Goal: Task Accomplishment & Management: Use online tool/utility

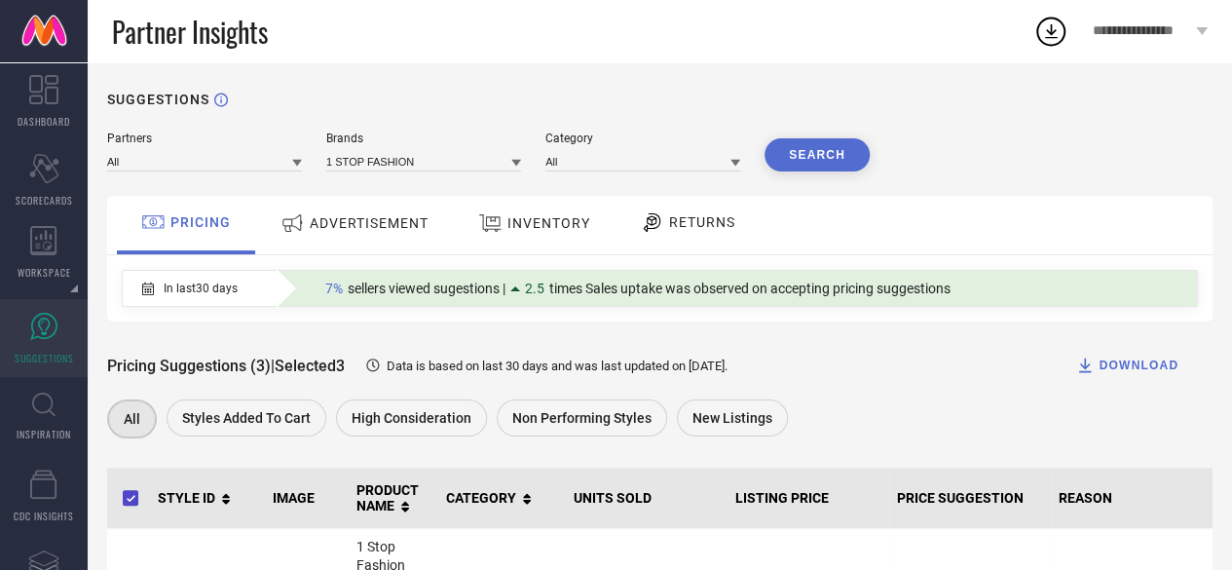
click at [1147, 28] on span "**********" at bounding box center [1141, 31] width 98 height 17
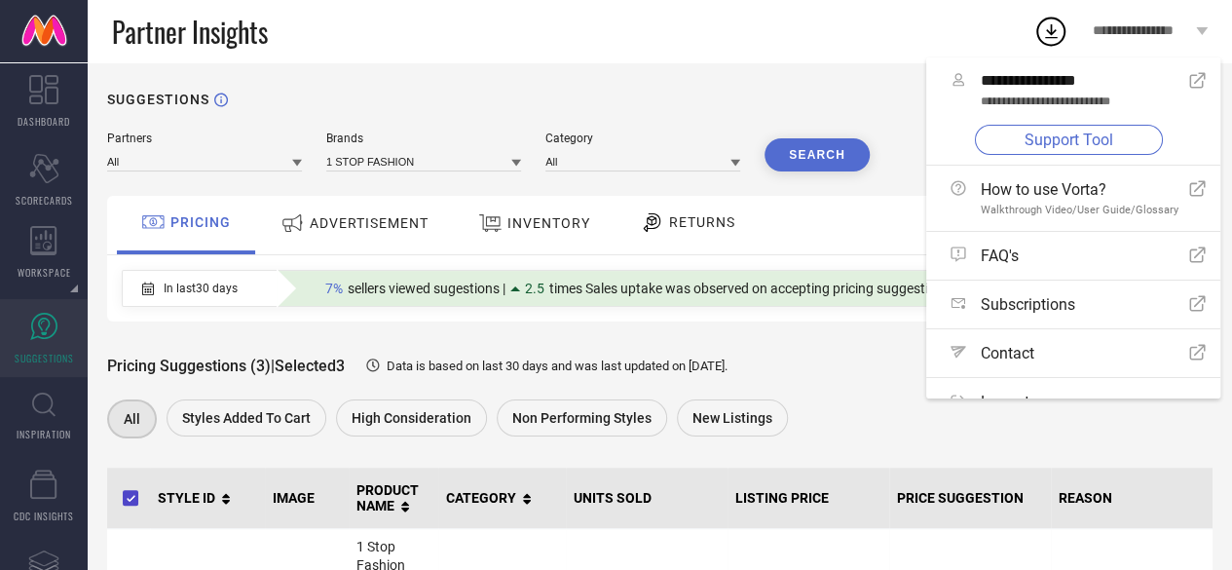
click at [1093, 138] on link "Support Tool" at bounding box center [1069, 140] width 188 height 30
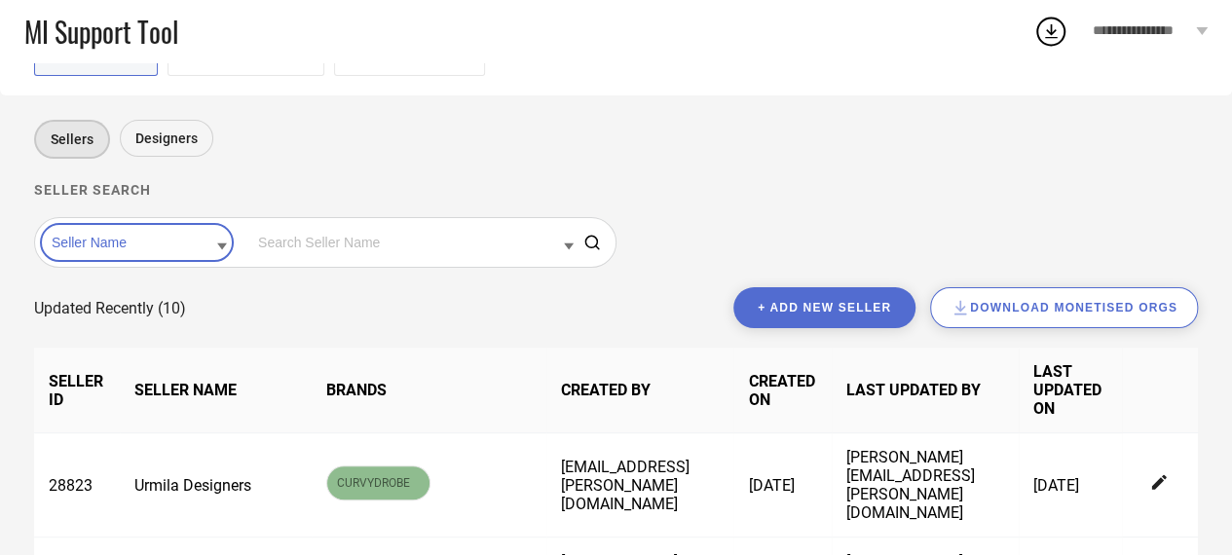
scroll to position [95, 0]
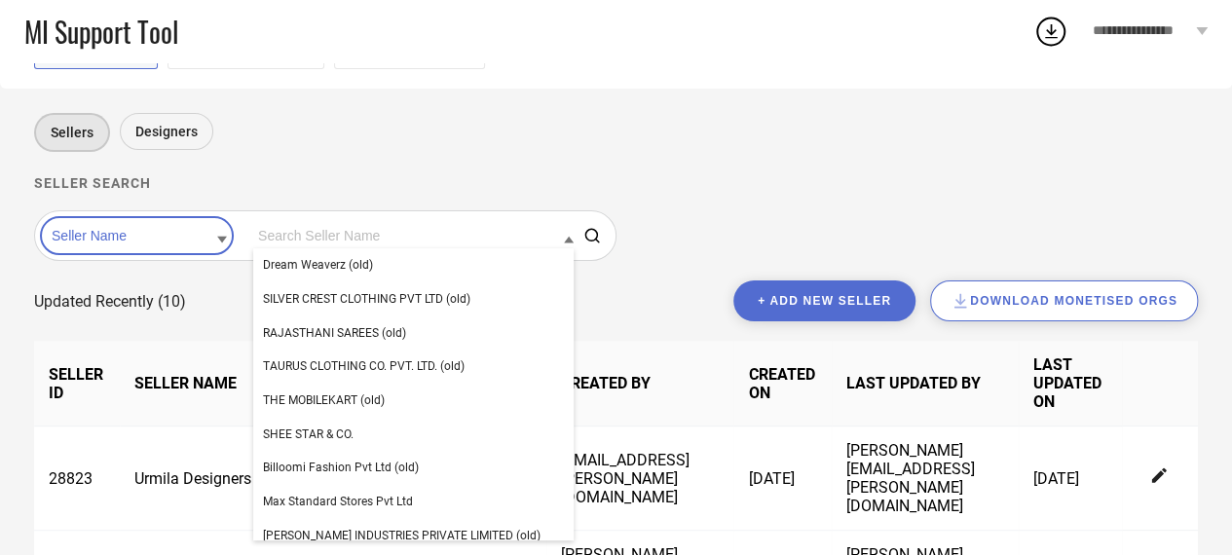
click at [347, 238] on input at bounding box center [413, 235] width 320 height 25
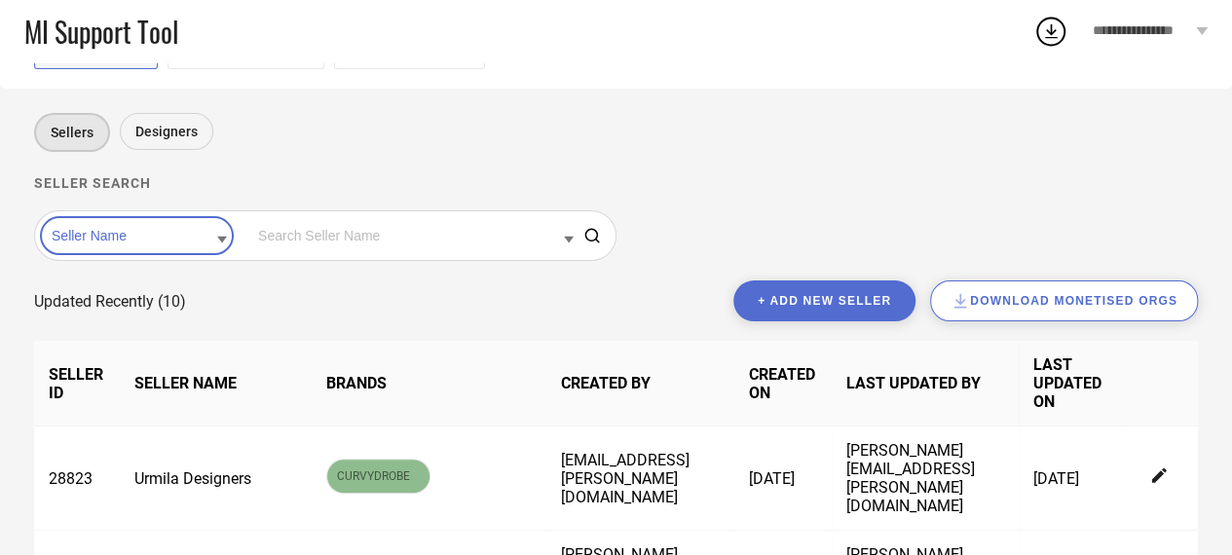
click at [347, 238] on input at bounding box center [413, 235] width 320 height 25
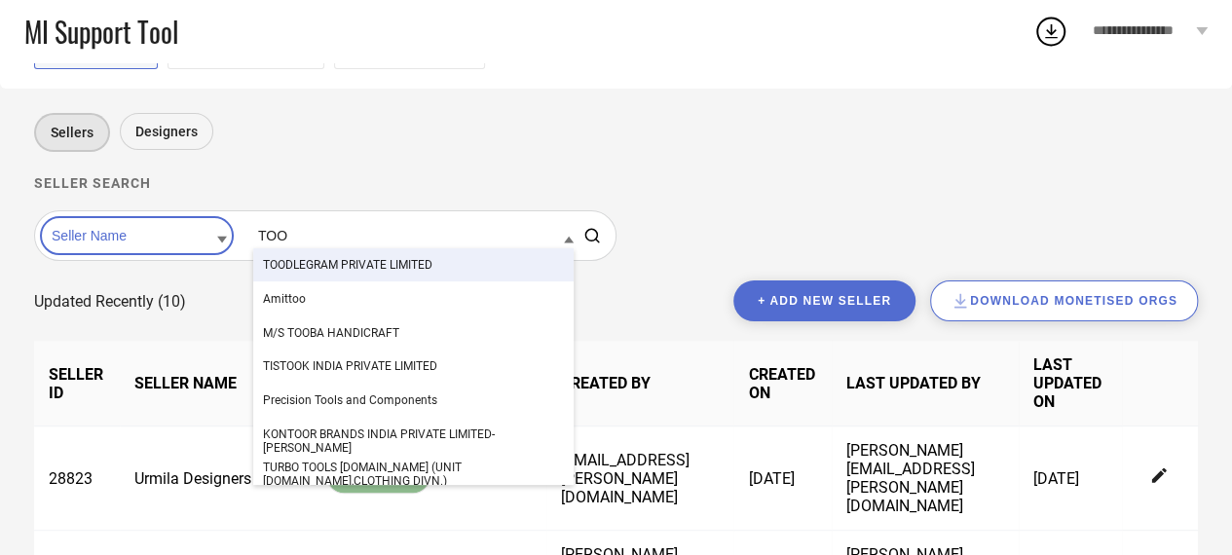
type input "TOO"
click at [395, 270] on span "TOODLEGRAM PRIVATE LIMITED" at bounding box center [347, 265] width 169 height 14
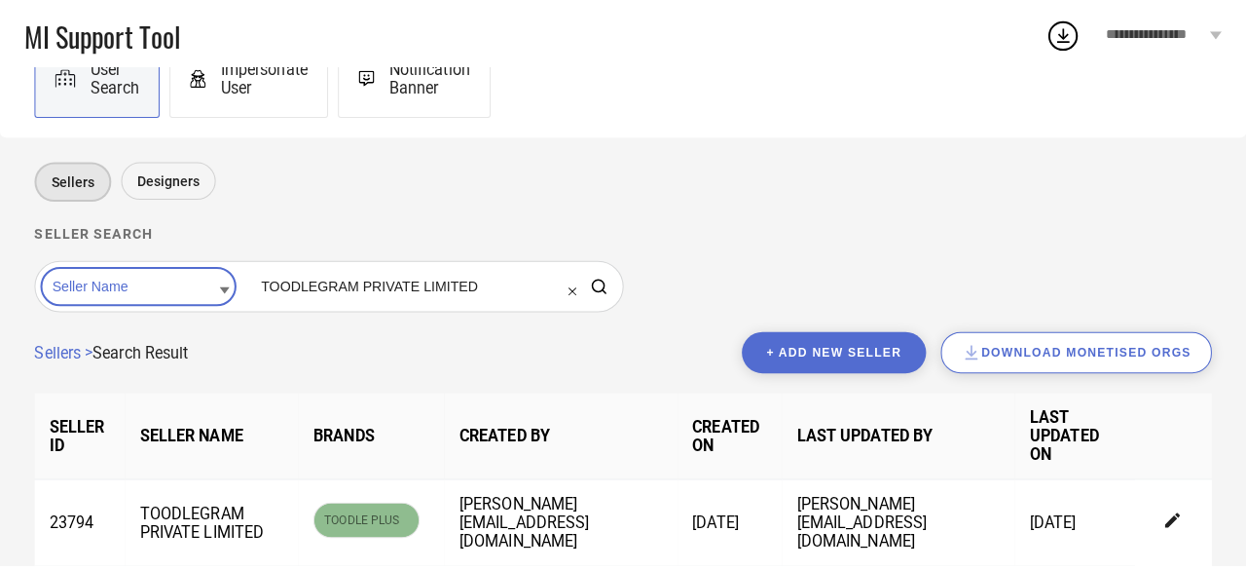
scroll to position [53, 0]
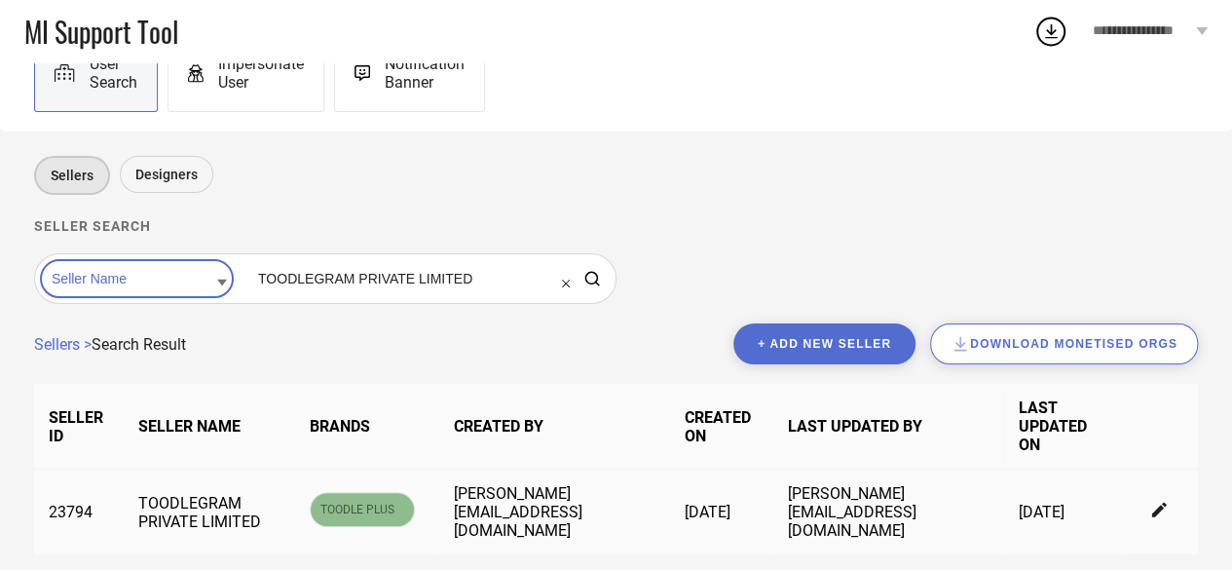
click at [1153, 503] on icon at bounding box center [1160, 510] width 18 height 18
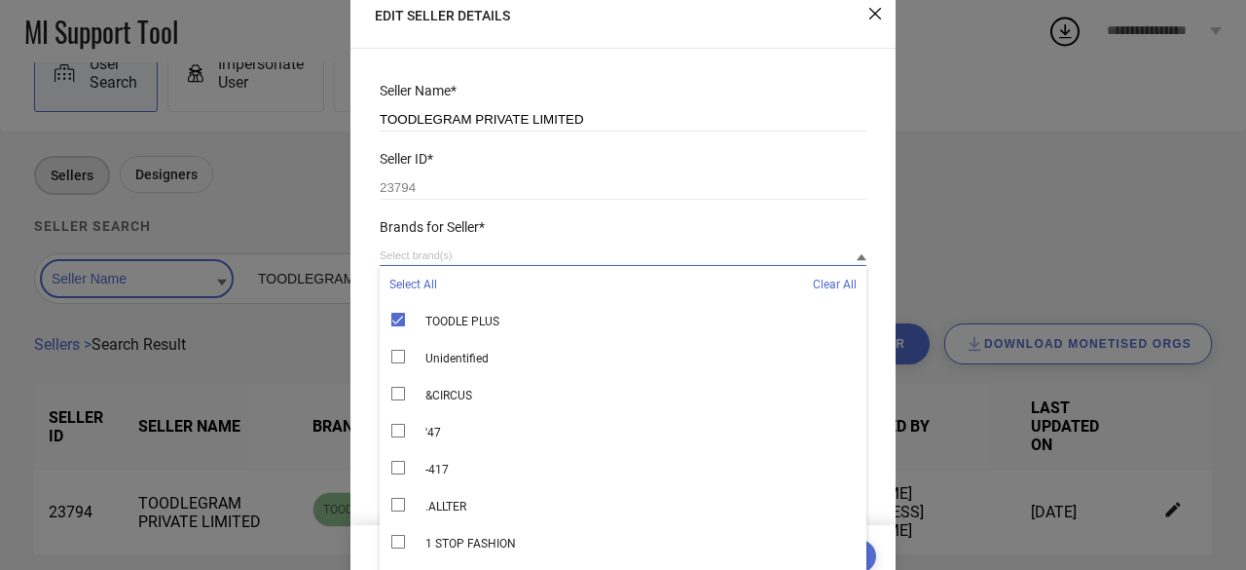
click at [497, 254] on input at bounding box center [623, 255] width 487 height 20
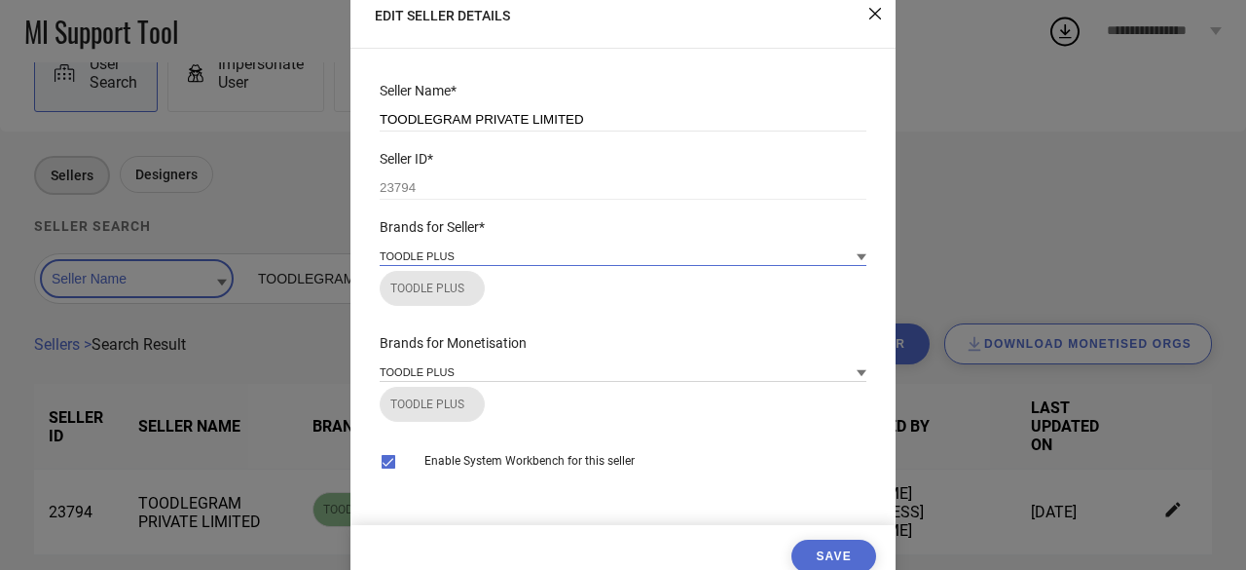
click at [497, 254] on input at bounding box center [623, 255] width 487 height 20
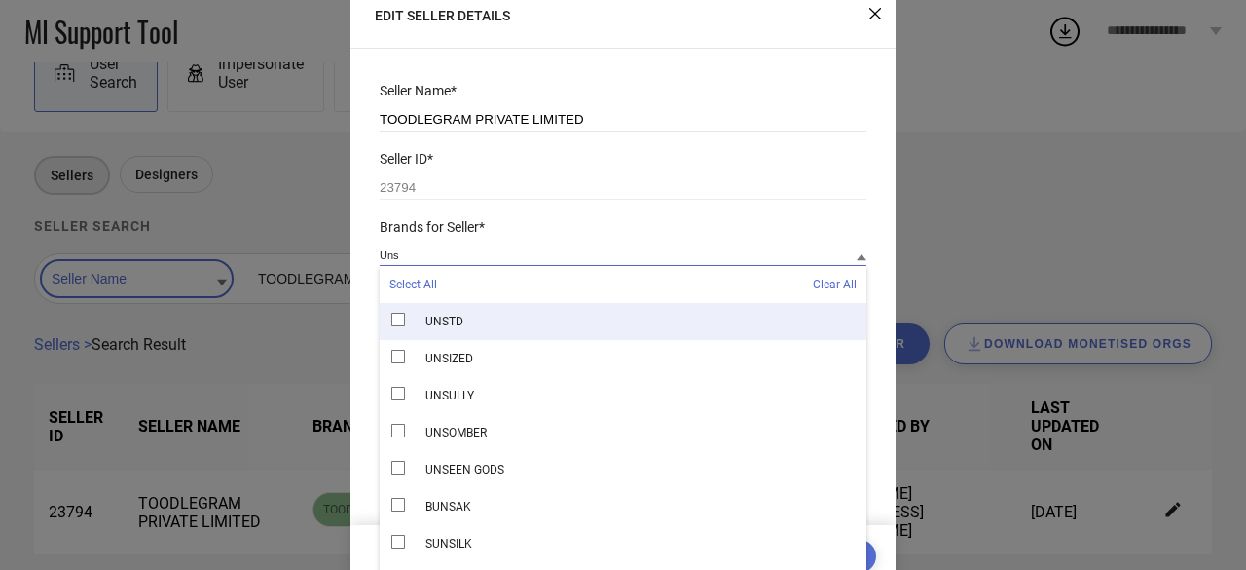
type input "Uns"
click at [398, 331] on div "UNSTD" at bounding box center [623, 321] width 487 height 37
click at [916, 237] on div "EDIT SELLER DETAILS Seller Name* TOODLEGRAM PRIVATE LIMITED Seller ID* 23794 Br…" at bounding box center [623, 285] width 1246 height 570
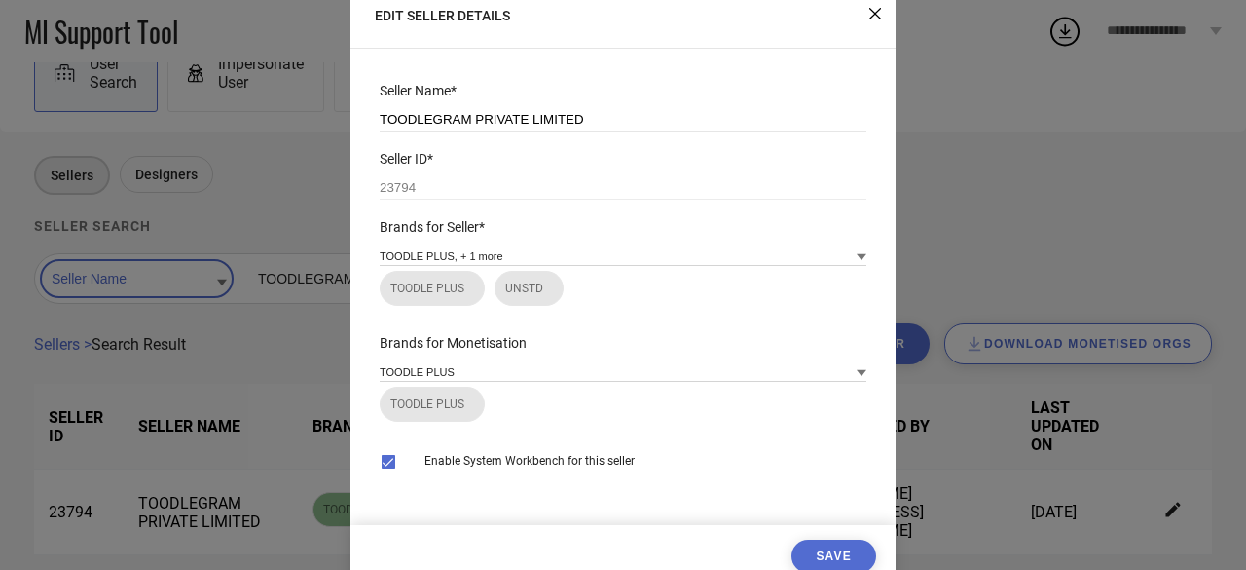
click at [833, 541] on button "Save" at bounding box center [833, 555] width 85 height 33
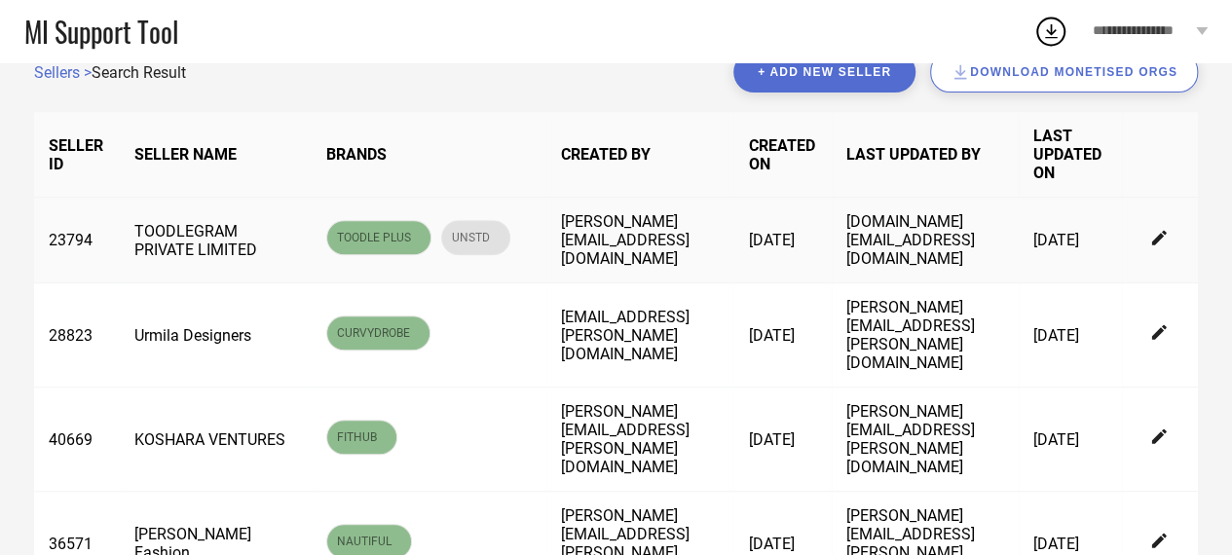
scroll to position [0, 0]
